Goal: Navigation & Orientation: Find specific page/section

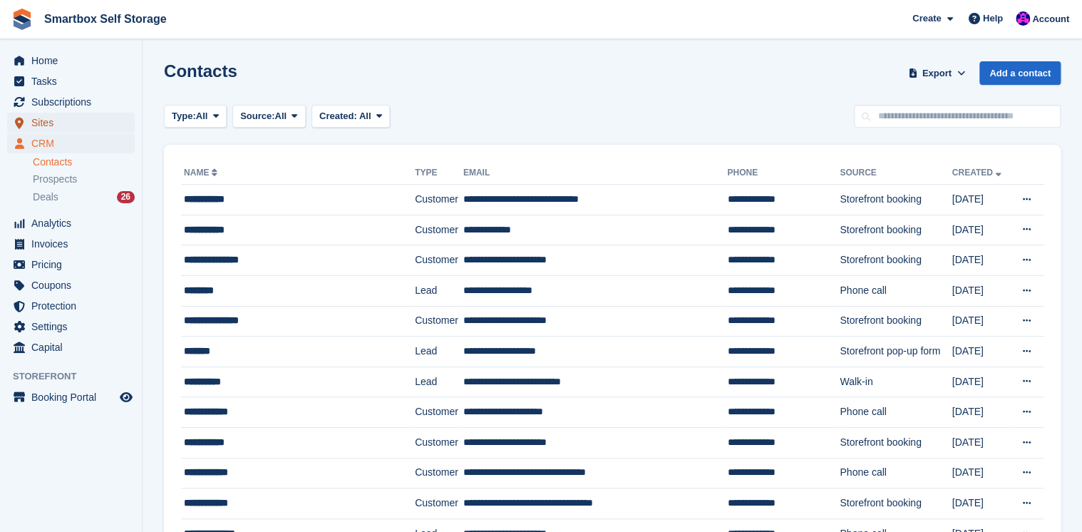
click at [51, 122] on span "Sites" at bounding box center [74, 123] width 86 height 20
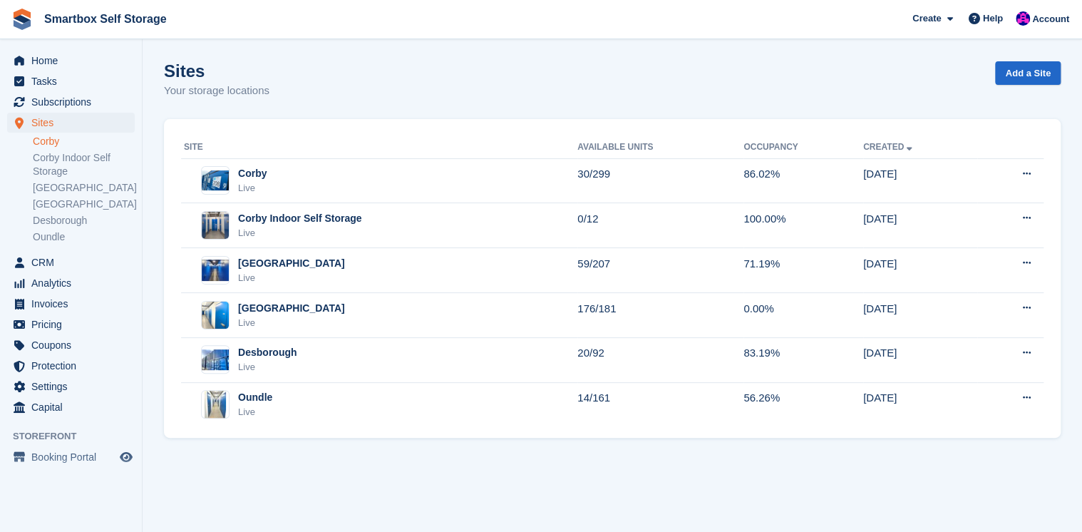
click at [51, 142] on link "Corby" at bounding box center [84, 142] width 102 height 14
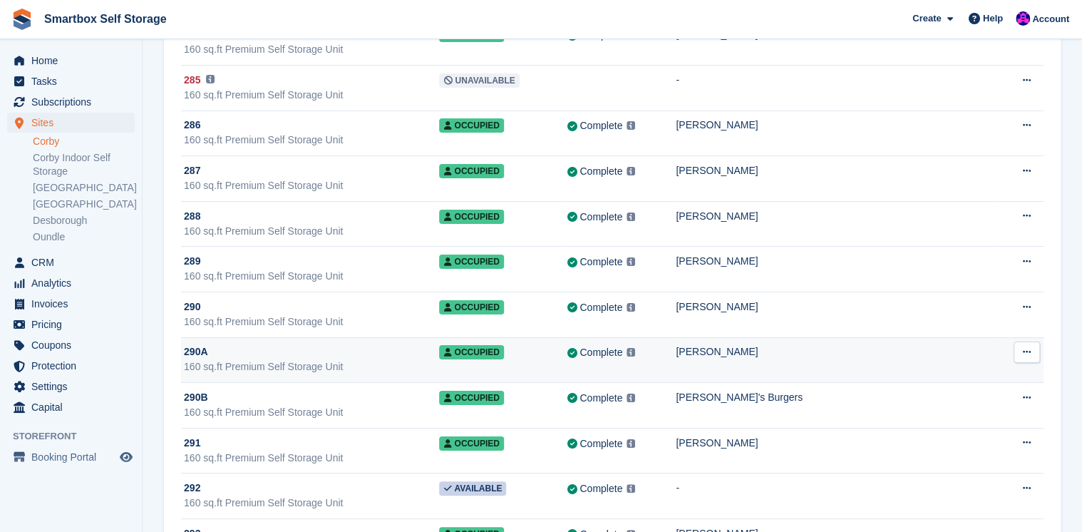
scroll to position [10833, 0]
